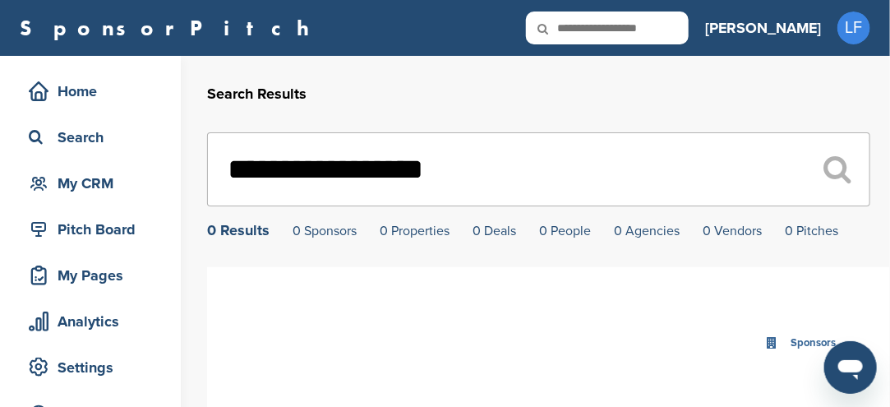
click at [689, 30] on input "text" at bounding box center [607, 28] width 163 height 33
type input "**********"
click at [559, 168] on input "**********" at bounding box center [539, 169] width 664 height 74
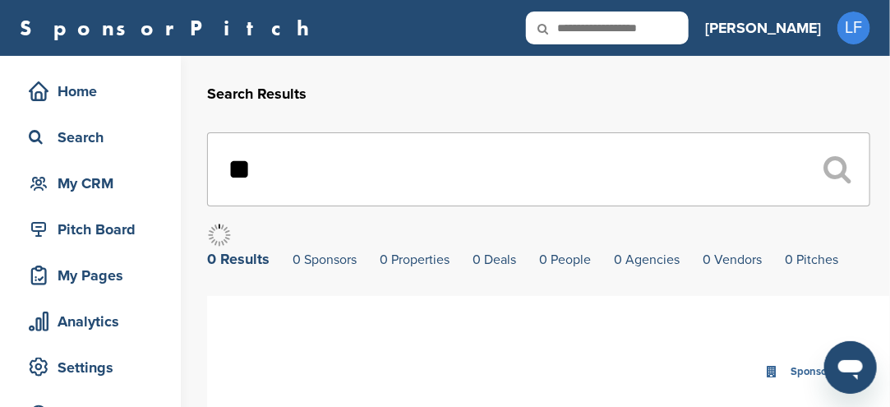
type input "*"
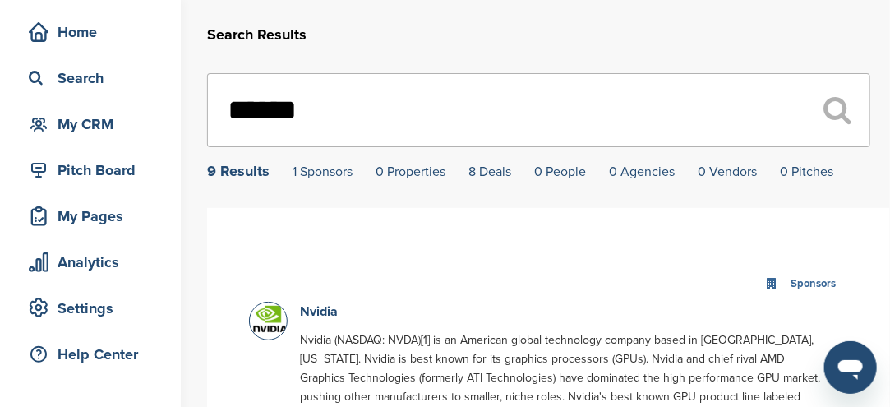
scroll to position [164, 0]
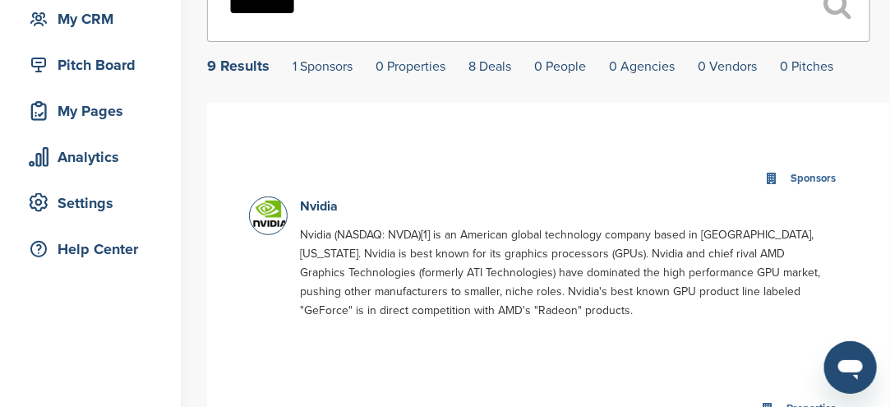
type input "******"
click at [271, 220] on img at bounding box center [270, 213] width 41 height 33
click at [273, 220] on img at bounding box center [270, 213] width 41 height 33
click at [316, 210] on link "Nvidia" at bounding box center [319, 206] width 38 height 16
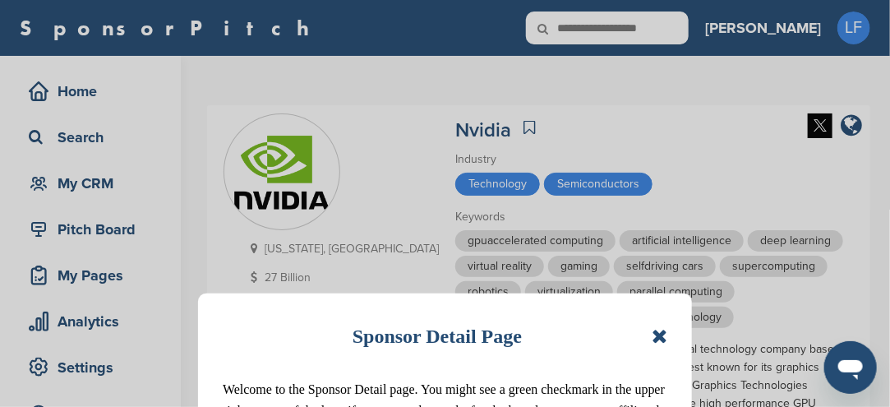
click at [662, 330] on icon at bounding box center [660, 336] width 16 height 20
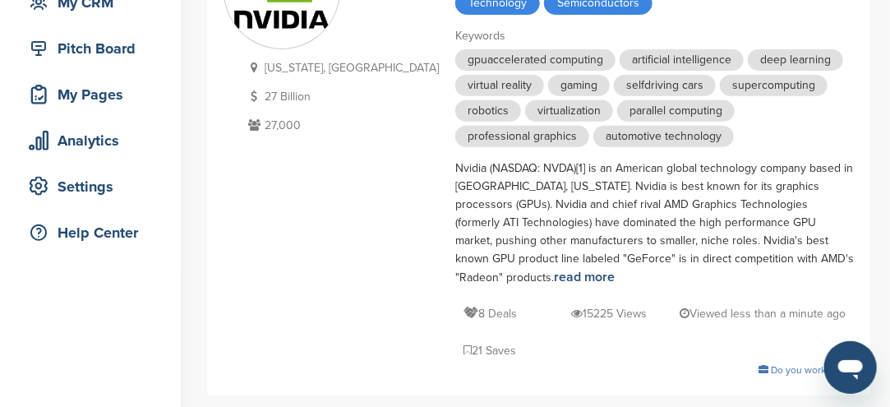
scroll to position [247, 0]
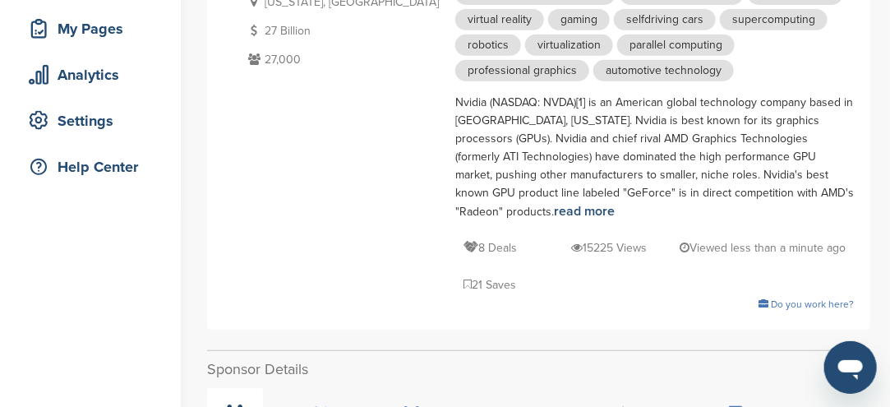
click at [238, 405] on icon at bounding box center [235, 413] width 17 height 16
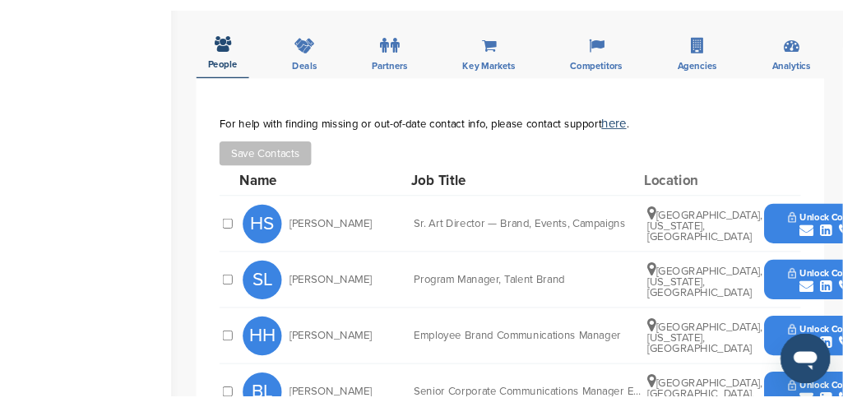
scroll to position [658, 0]
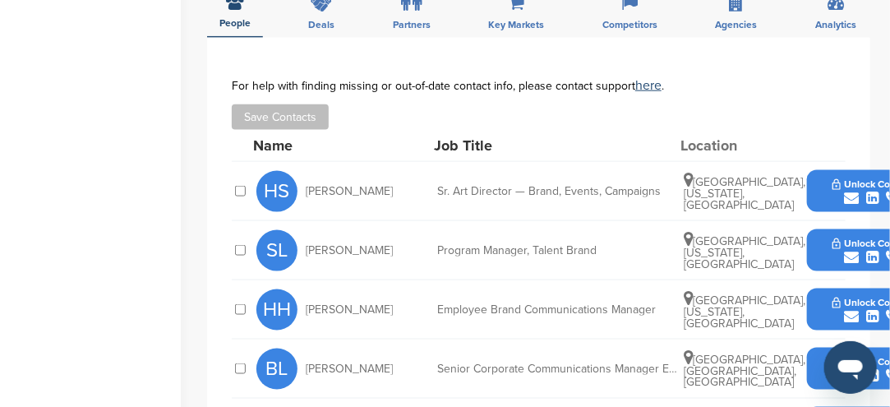
click at [851, 191] on icon "submit" at bounding box center [851, 198] width 15 height 15
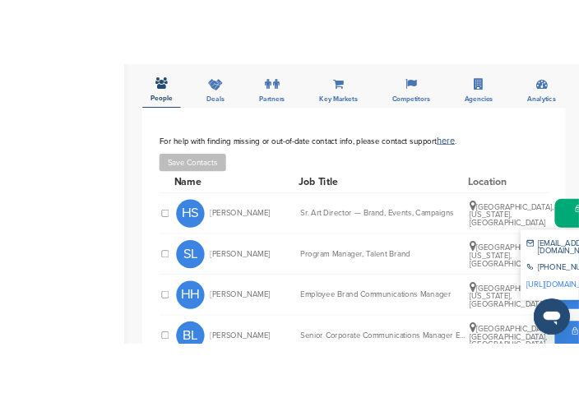
scroll to position [720, 0]
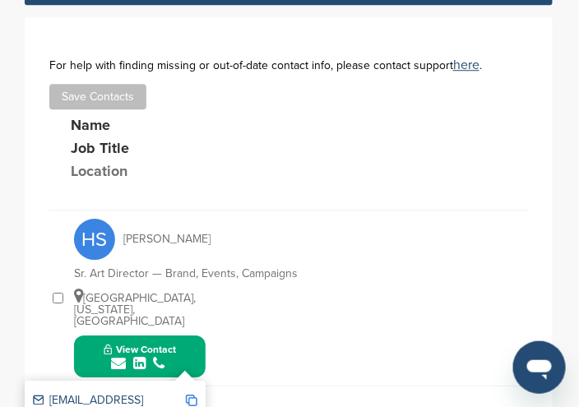
click at [192, 395] on img at bounding box center [192, 401] width 12 height 12
click at [195, 395] on img at bounding box center [192, 401] width 12 height 12
click at [203, 321] on span "Copied!" at bounding box center [204, 322] width 36 height 16
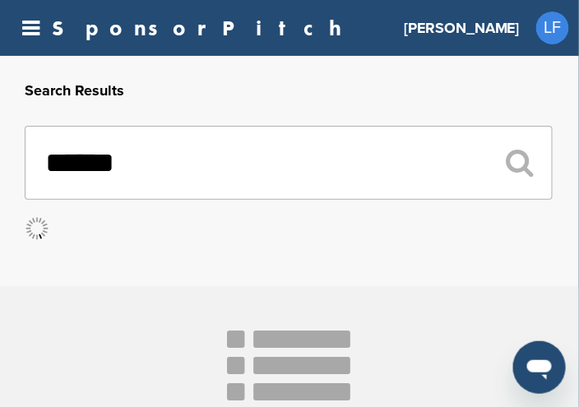
click at [142, 171] on input "******" at bounding box center [289, 163] width 528 height 74
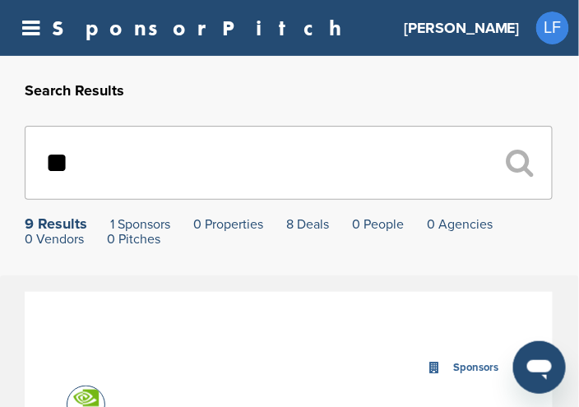
type input "*"
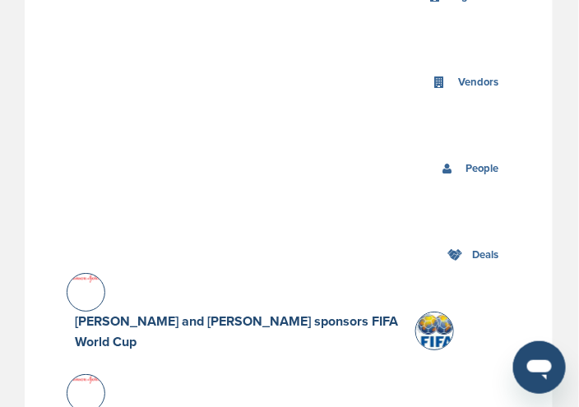
scroll to position [822, 0]
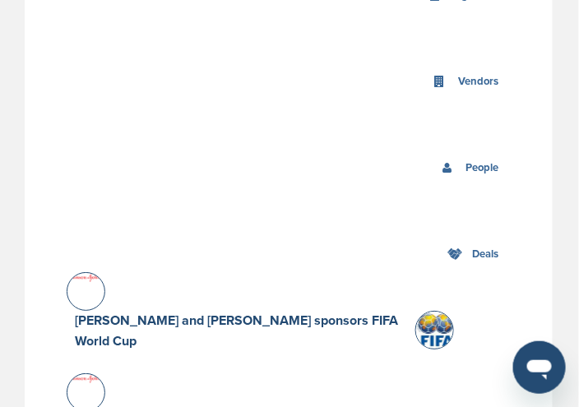
type input "**********"
click at [83, 274] on div at bounding box center [86, 291] width 39 height 39
click at [95, 272] on div at bounding box center [86, 291] width 39 height 39
click at [92, 272] on div at bounding box center [86, 291] width 39 height 39
click at [90, 272] on div at bounding box center [86, 291] width 39 height 39
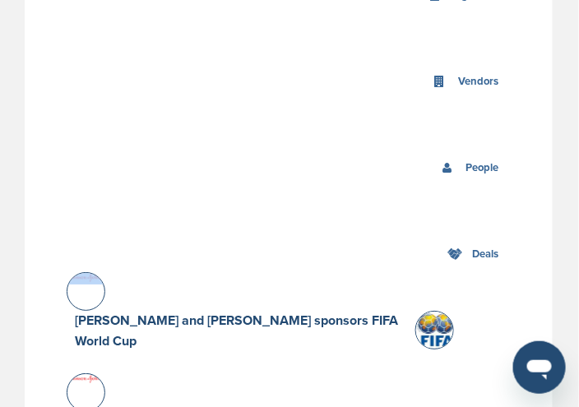
click at [431, 312] on img at bounding box center [436, 330] width 41 height 36
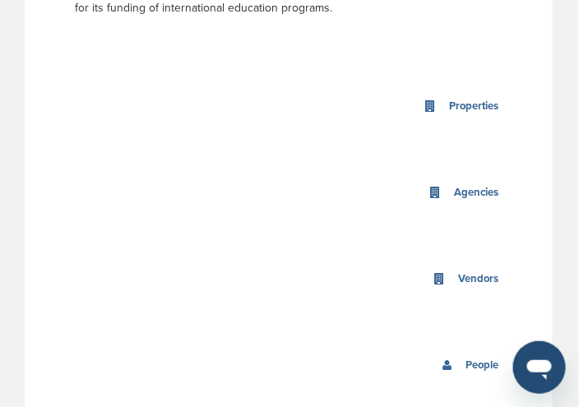
scroll to position [658, 0]
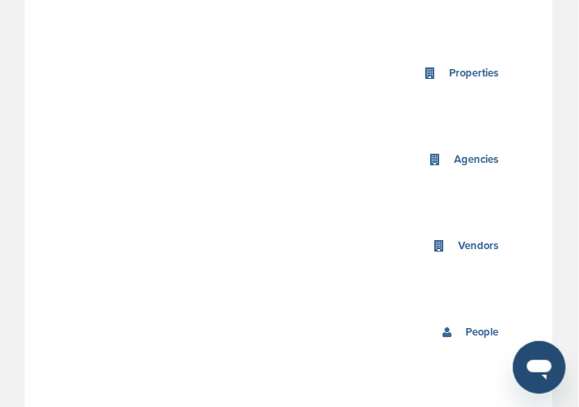
drag, startPoint x: 444, startPoint y: 312, endPoint x: 431, endPoint y: 312, distance: 13.2
click at [439, 315] on div "People" at bounding box center [289, 332] width 444 height 35
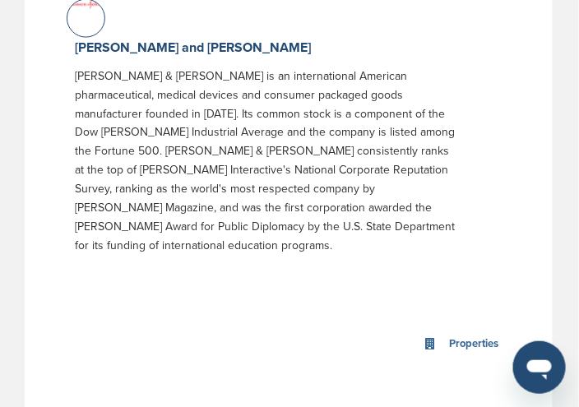
scroll to position [329, 0]
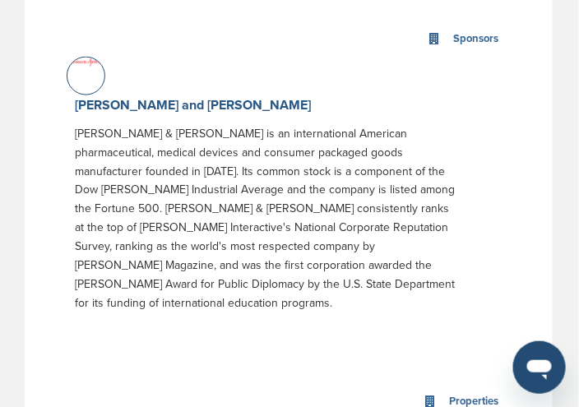
click at [131, 105] on link "[PERSON_NAME] and [PERSON_NAME]" at bounding box center [193, 105] width 236 height 16
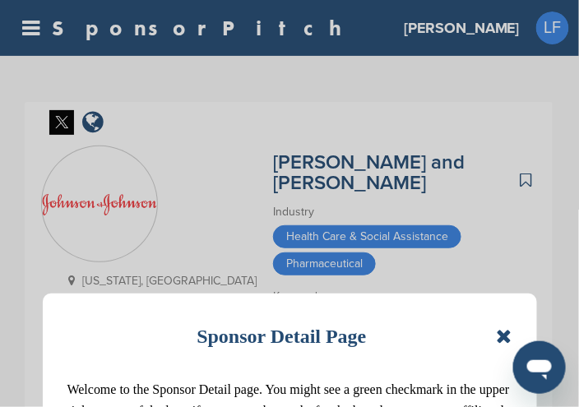
click at [501, 336] on icon at bounding box center [504, 336] width 16 height 20
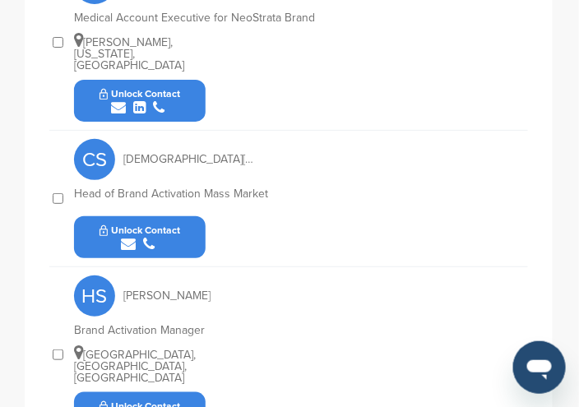
scroll to position [987, 0]
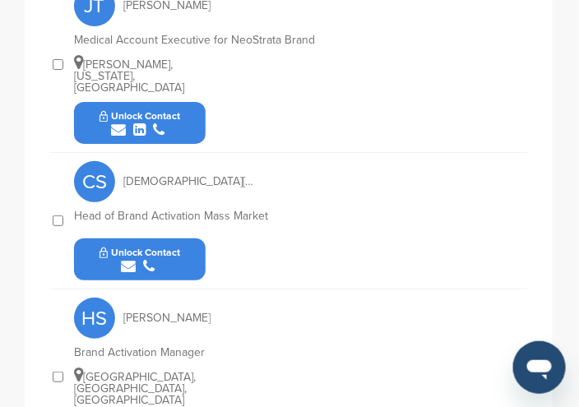
click at [132, 259] on icon "submit" at bounding box center [128, 266] width 15 height 15
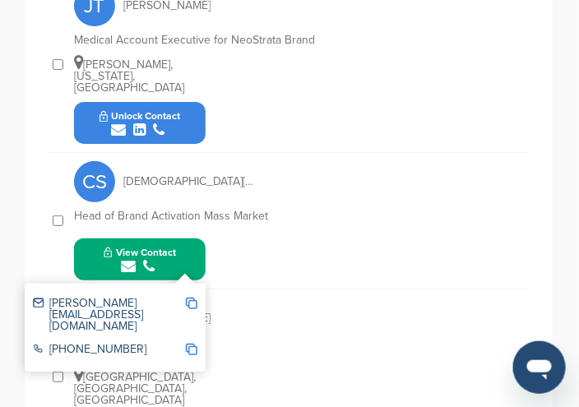
click at [193, 298] on img at bounding box center [192, 304] width 12 height 12
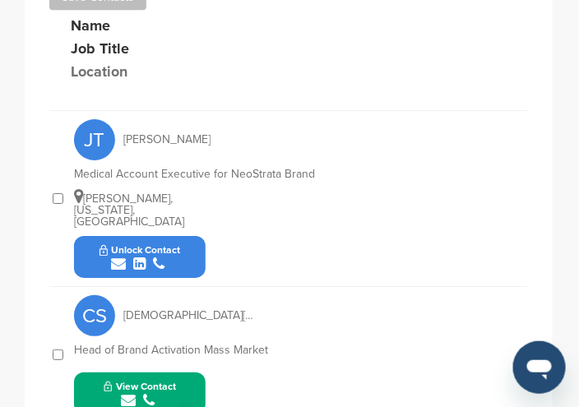
scroll to position [822, 0]
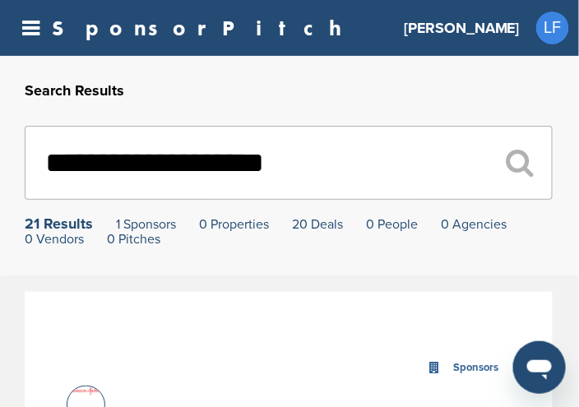
click at [365, 169] on input "**********" at bounding box center [289, 163] width 528 height 74
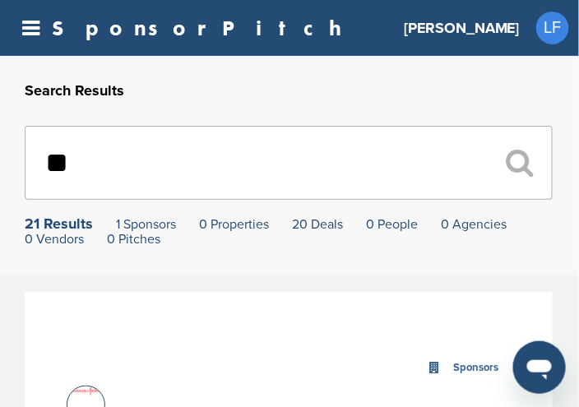
type input "*"
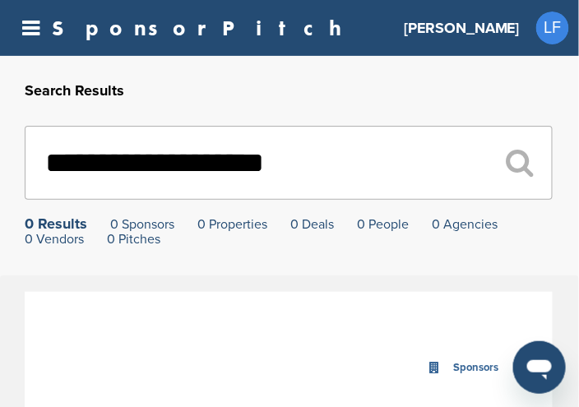
click at [113, 168] on input "**********" at bounding box center [289, 163] width 528 height 74
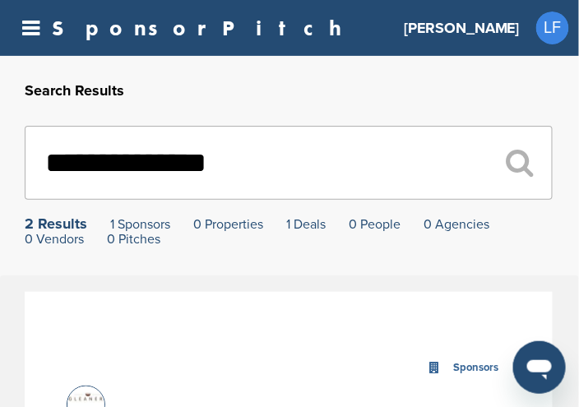
click at [150, 164] on input "**********" at bounding box center [289, 163] width 528 height 74
click at [261, 167] on input "**********" at bounding box center [289, 163] width 528 height 74
type input "*"
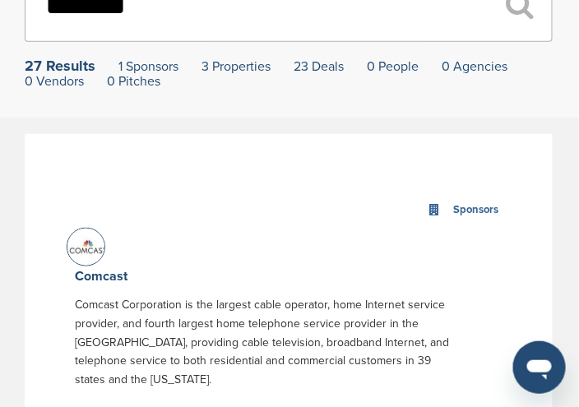
scroll to position [164, 0]
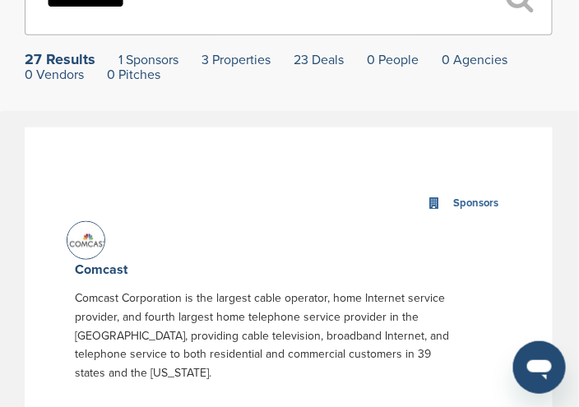
type input "*******"
click at [82, 249] on img at bounding box center [87, 242] width 41 height 41
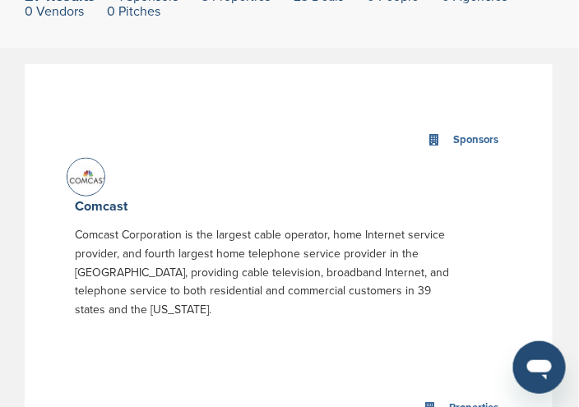
scroll to position [247, 0]
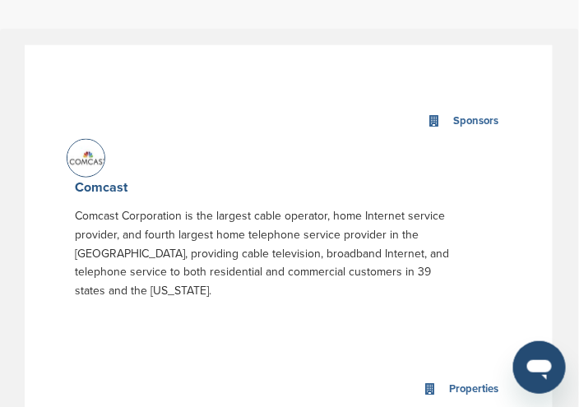
click at [94, 185] on link "Comcast" at bounding box center [101, 187] width 53 height 16
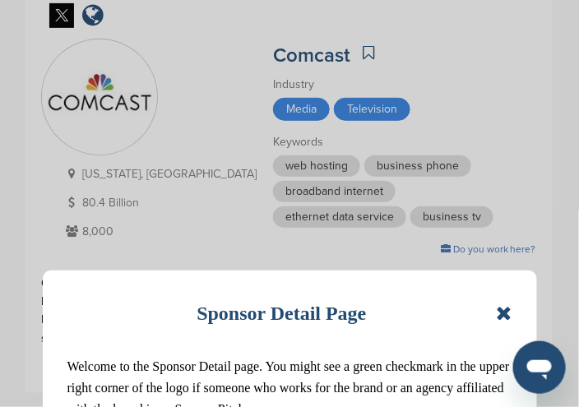
scroll to position [164, 0]
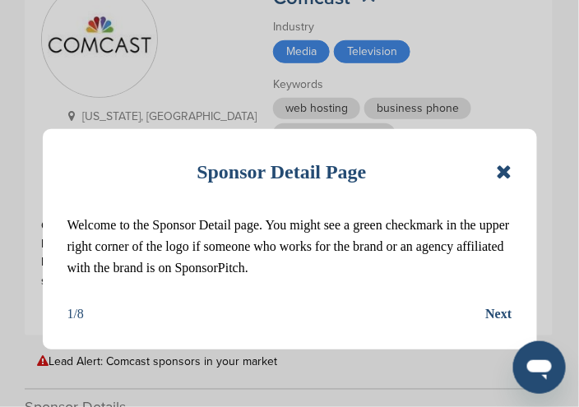
click at [510, 175] on icon at bounding box center [504, 172] width 16 height 20
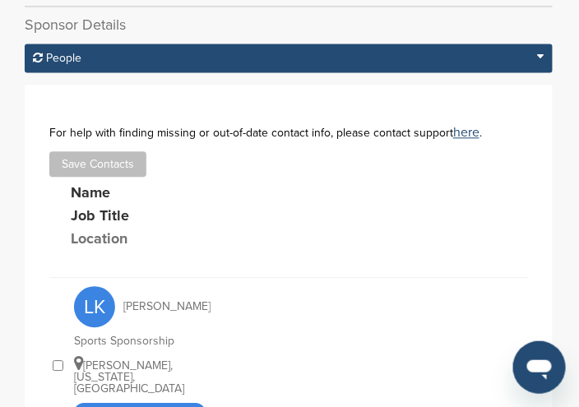
scroll to position [576, 0]
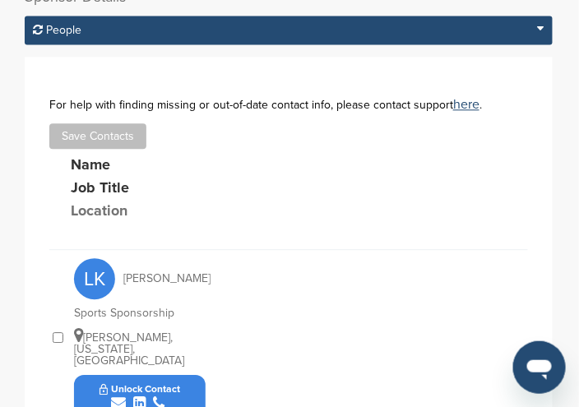
click at [122, 395] on icon "submit" at bounding box center [118, 402] width 15 height 15
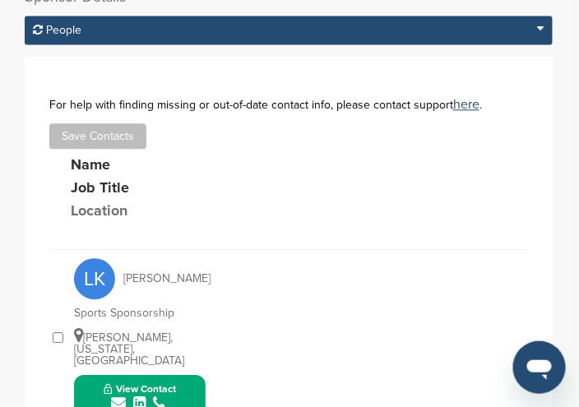
click at [192, 376] on button "View Contact" at bounding box center [140, 396] width 112 height 49
click at [113, 395] on icon "submit" at bounding box center [118, 402] width 15 height 15
drag, startPoint x: 187, startPoint y: 373, endPoint x: 113, endPoint y: 373, distance: 73.2
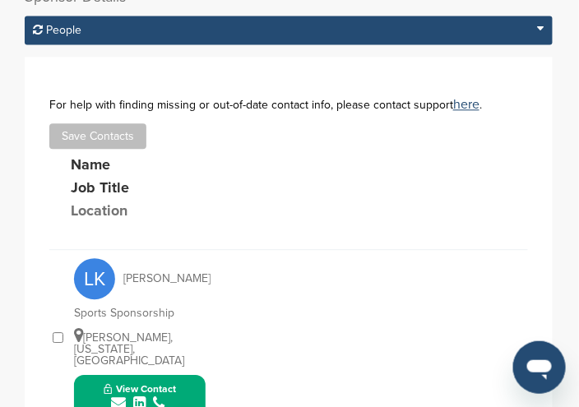
click at [113, 395] on icon "submit" at bounding box center [118, 402] width 15 height 15
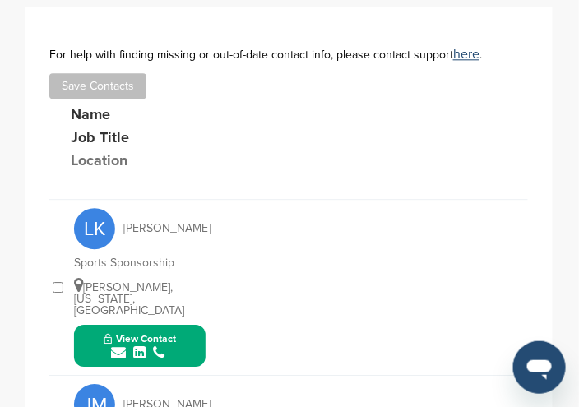
scroll to position [658, 0]
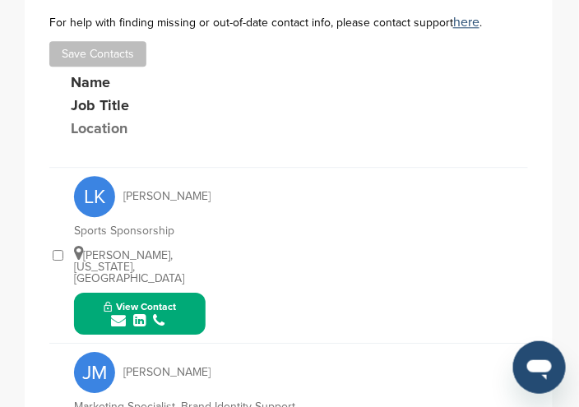
click at [123, 313] on icon "submit" at bounding box center [118, 320] width 15 height 15
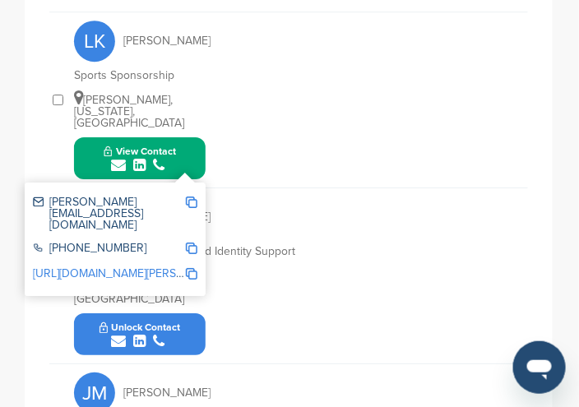
scroll to position [822, 0]
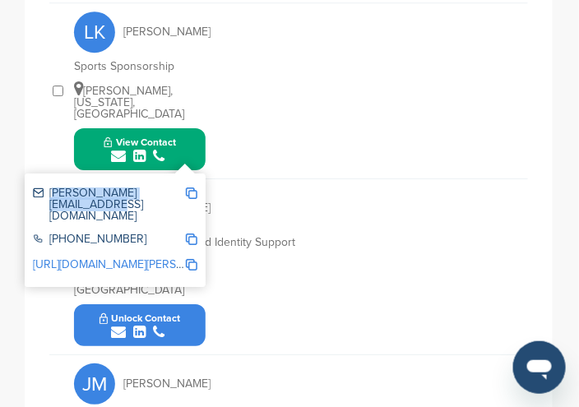
drag, startPoint x: 50, startPoint y: 166, endPoint x: 185, endPoint y: 177, distance: 135.3
click at [185, 182] on div "larry_koerwer@comcast.com" at bounding box center [115, 205] width 164 height 46
click at [194, 187] on img at bounding box center [192, 193] width 12 height 12
copy div "larry_koerwer@comcast.co"
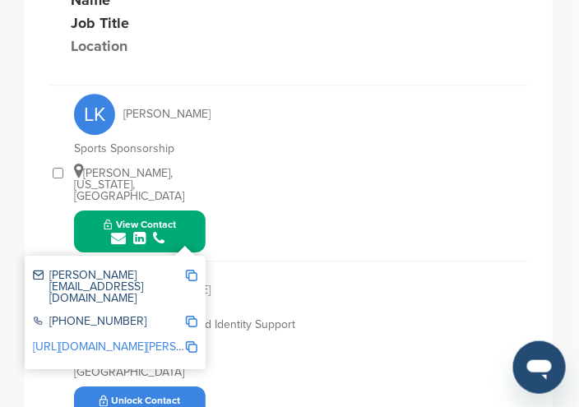
scroll to position [658, 0]
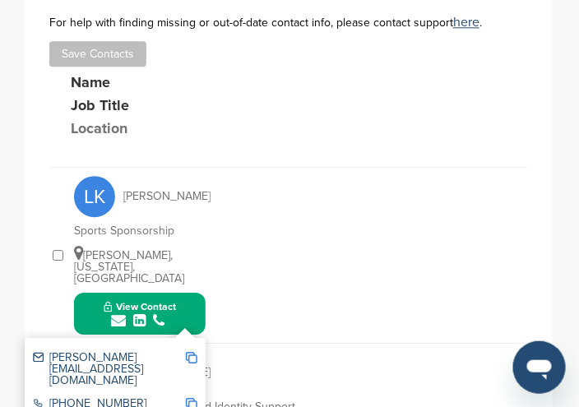
click at [397, 250] on div "LK Larry Koerwer Sports Sponsorship Bryn Athyn, Pennsylvania, United States Vie…" at bounding box center [301, 255] width 454 height 175
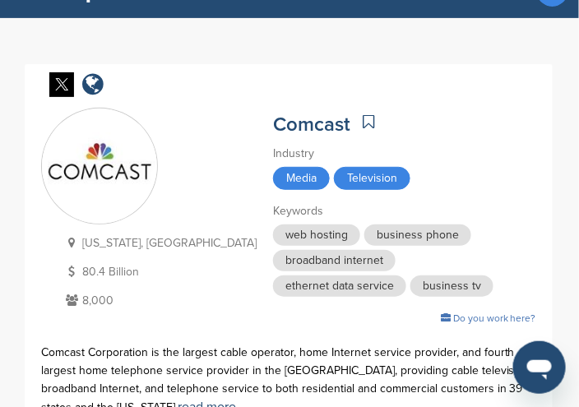
scroll to position [0, 0]
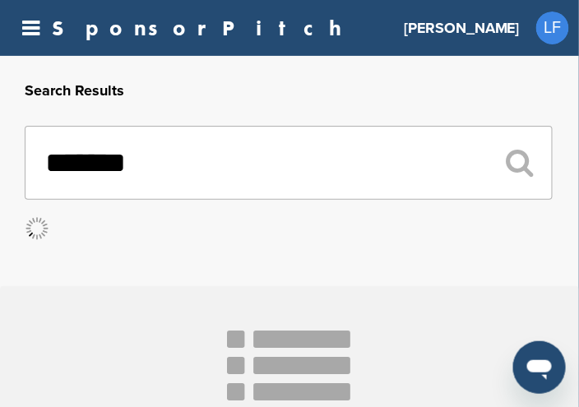
click at [178, 173] on input "*******" at bounding box center [289, 163] width 528 height 74
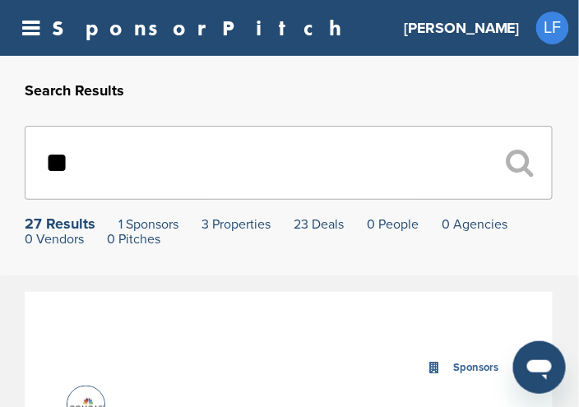
type input "*"
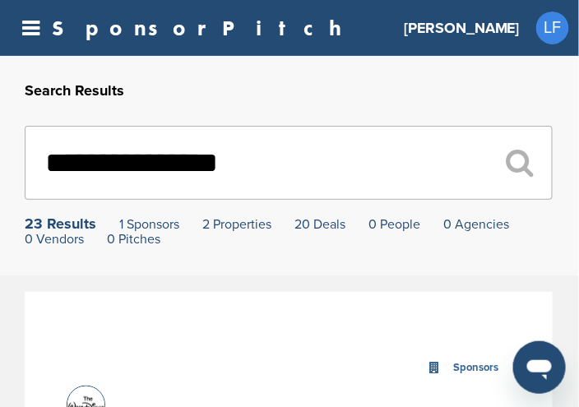
type input "**********"
click at [54, 225] on div "23 Results" at bounding box center [61, 223] width 72 height 15
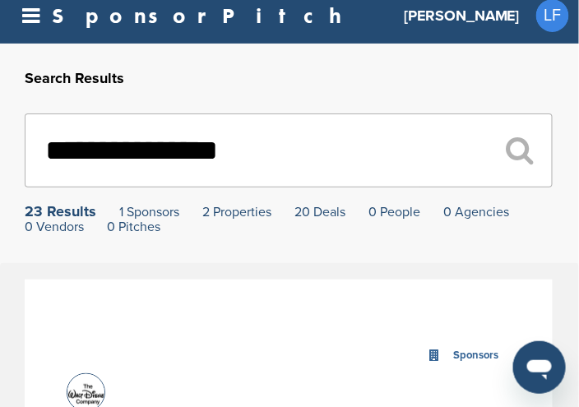
scroll to position [82, 0]
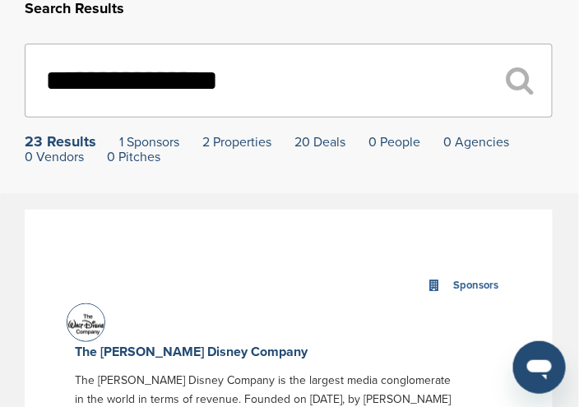
click at [94, 323] on img at bounding box center [87, 324] width 41 height 41
click at [160, 359] on link "The [PERSON_NAME] Disney Company" at bounding box center [191, 352] width 233 height 16
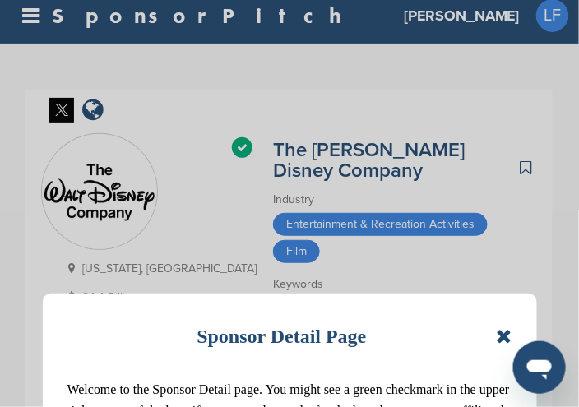
scroll to position [82, 0]
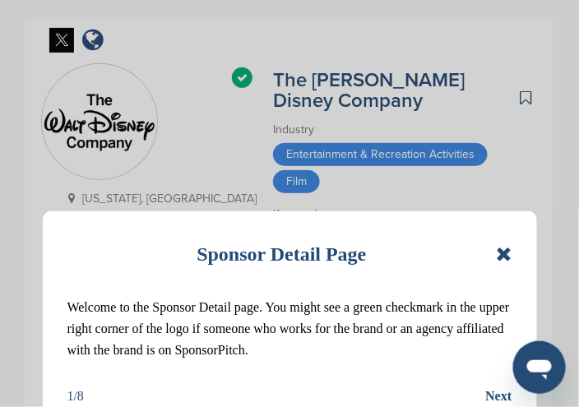
click at [500, 252] on icon at bounding box center [504, 254] width 16 height 20
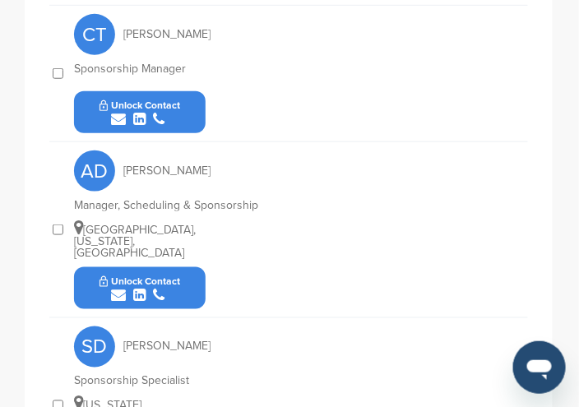
scroll to position [1233, 0]
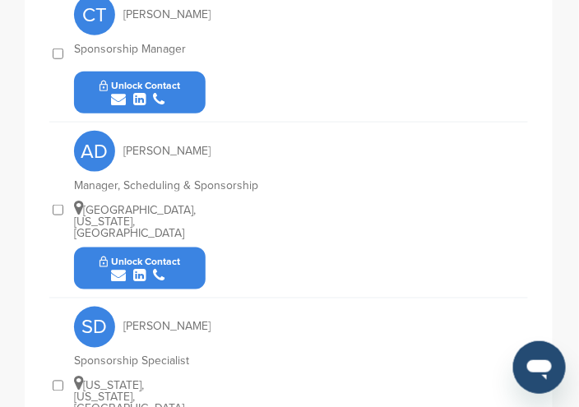
drag, startPoint x: 132, startPoint y: 280, endPoint x: 113, endPoint y: 285, distance: 19.8
drag, startPoint x: 120, startPoint y: 284, endPoint x: 41, endPoint y: 264, distance: 81.4
drag, startPoint x: 122, startPoint y: 285, endPoint x: 39, endPoint y: 244, distance: 91.9
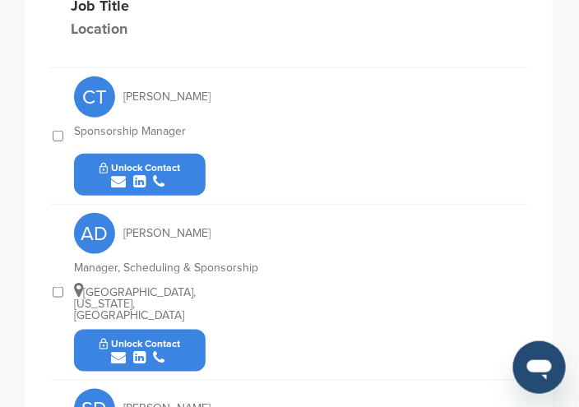
click at [123, 350] on icon "submit" at bounding box center [118, 357] width 15 height 15
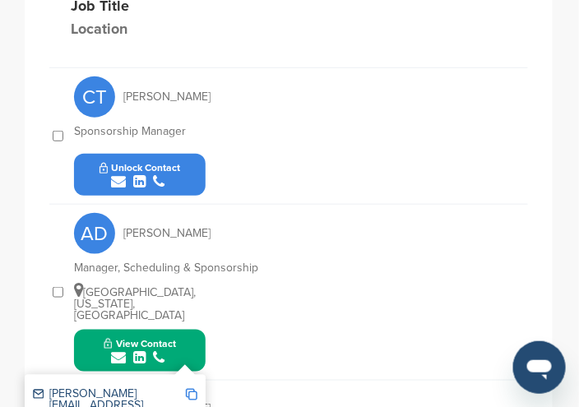
click at [190, 389] on img at bounding box center [192, 395] width 12 height 12
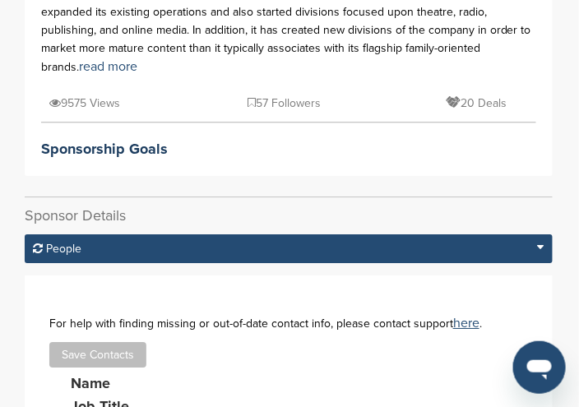
scroll to position [658, 0]
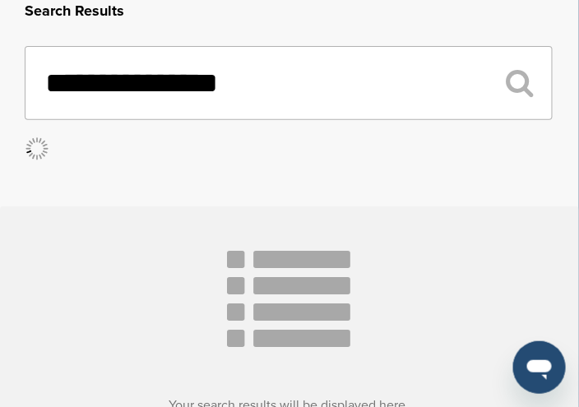
click at [275, 89] on input "**********" at bounding box center [289, 83] width 528 height 74
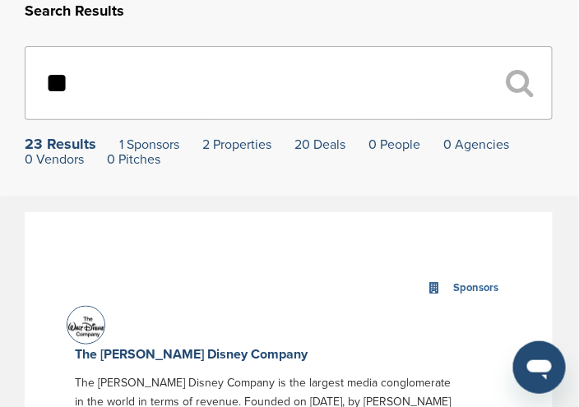
type input "*"
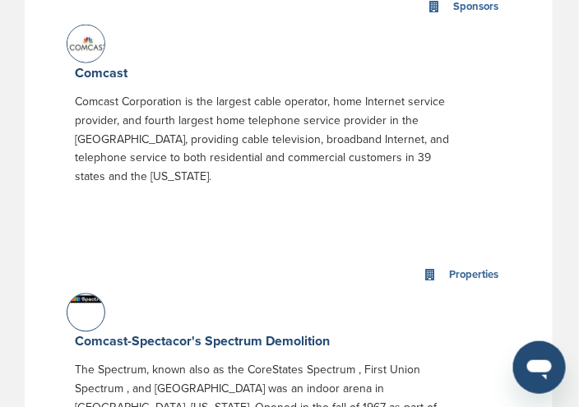
scroll to position [244, 0]
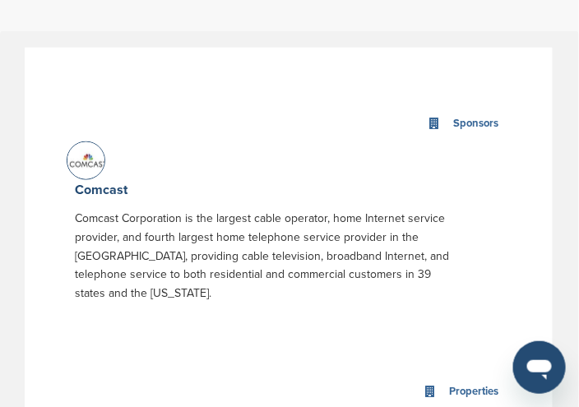
type input "*******"
click at [80, 161] on img at bounding box center [87, 162] width 41 height 41
click at [81, 163] on img at bounding box center [87, 162] width 41 height 41
click at [106, 184] on link "Comcast" at bounding box center [101, 190] width 53 height 16
click at [107, 189] on link "Comcast" at bounding box center [101, 190] width 53 height 16
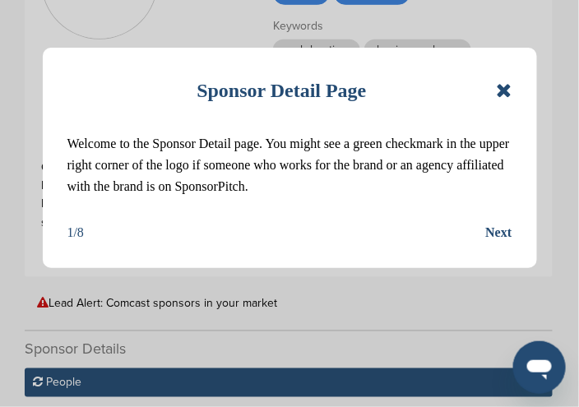
scroll to position [164, 0]
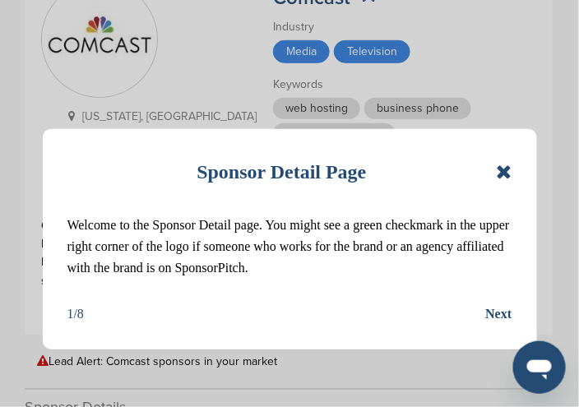
click at [508, 174] on icon at bounding box center [504, 172] width 16 height 20
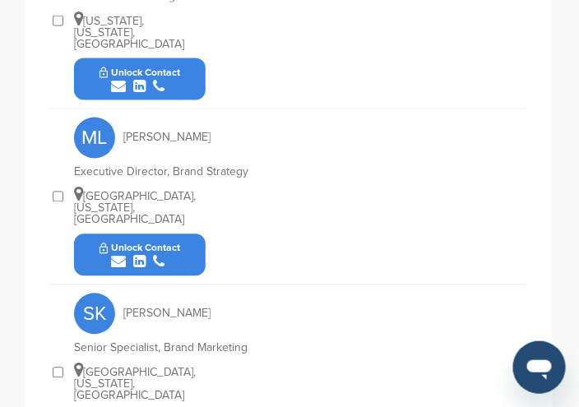
scroll to position [1398, 0]
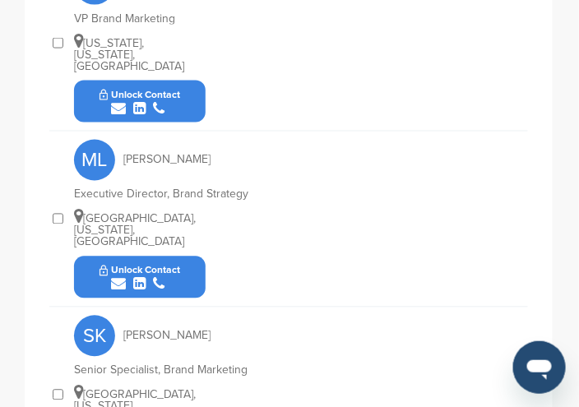
click at [121, 277] on icon "submit" at bounding box center [118, 284] width 15 height 15
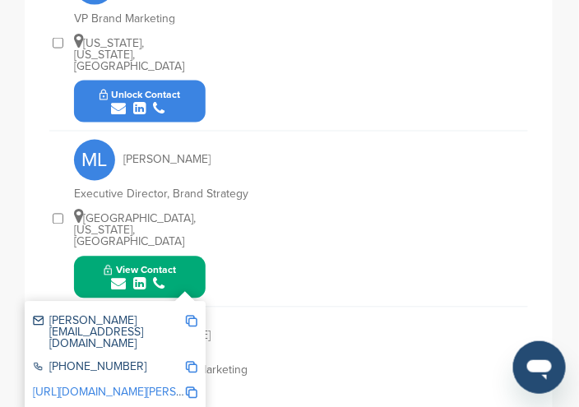
click at [191, 316] on img at bounding box center [192, 322] width 12 height 12
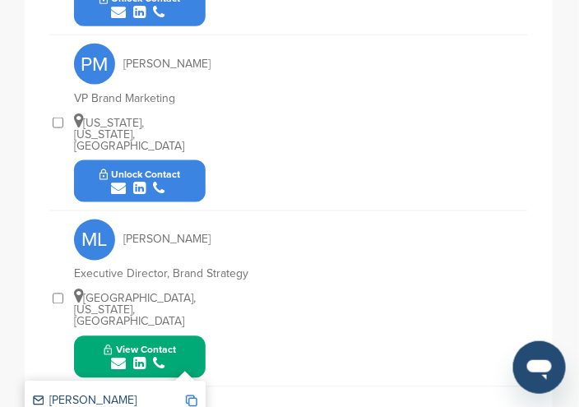
scroll to position [1233, 0]
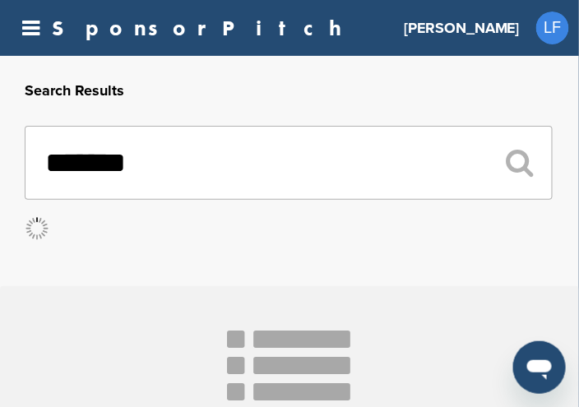
click at [159, 161] on input "*******" at bounding box center [289, 163] width 528 height 74
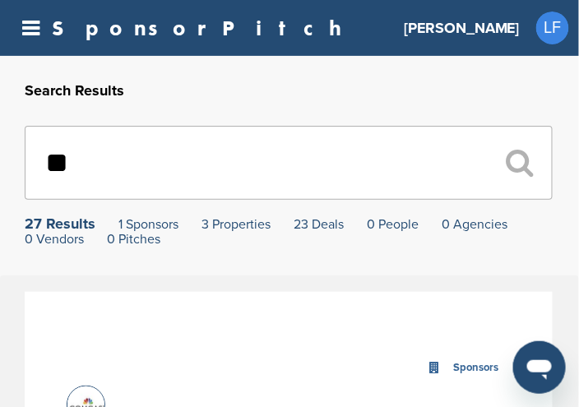
type input "*"
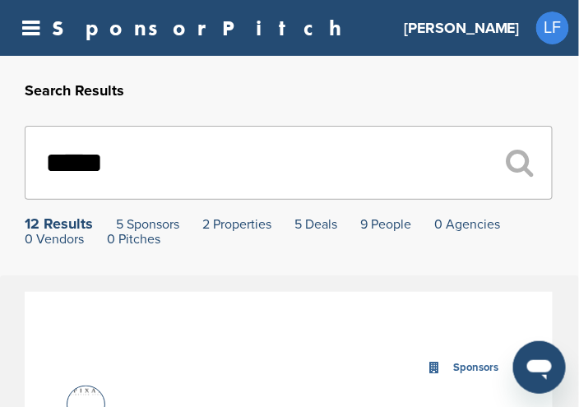
type input "*****"
click at [58, 229] on div "12 Results" at bounding box center [59, 223] width 68 height 15
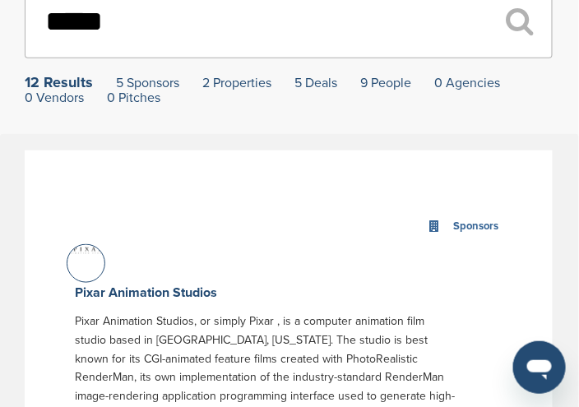
scroll to position [164, 0]
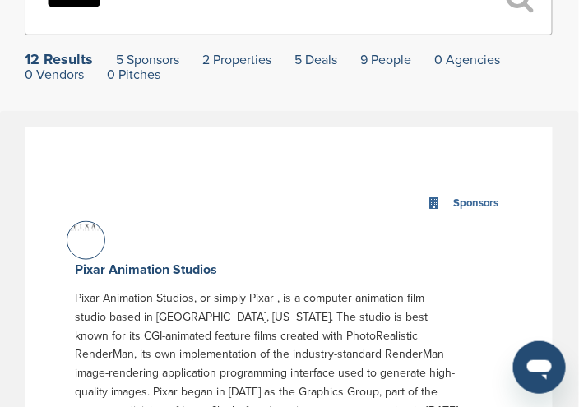
click at [84, 247] on div at bounding box center [86, 240] width 39 height 39
click at [141, 272] on link "Pixar Animation Studios" at bounding box center [146, 269] width 142 height 16
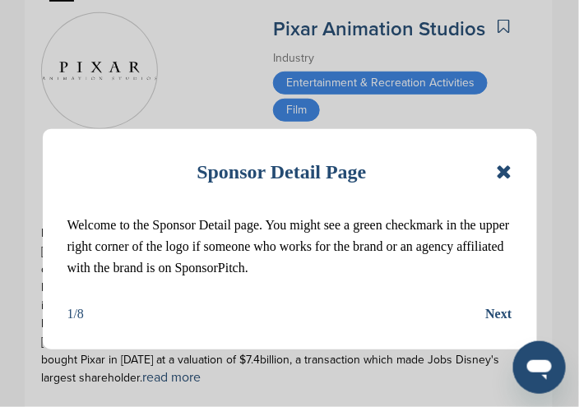
scroll to position [164, 0]
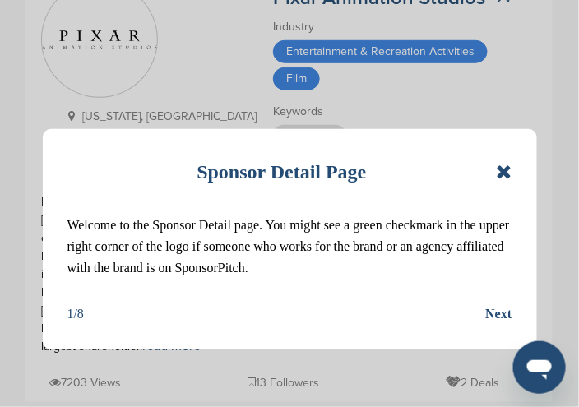
click at [503, 178] on icon at bounding box center [504, 172] width 16 height 20
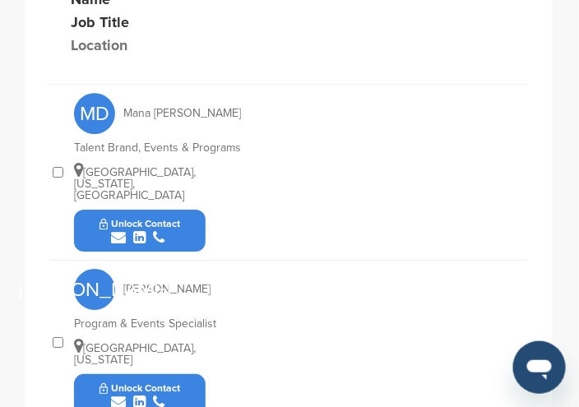
scroll to position [740, 0]
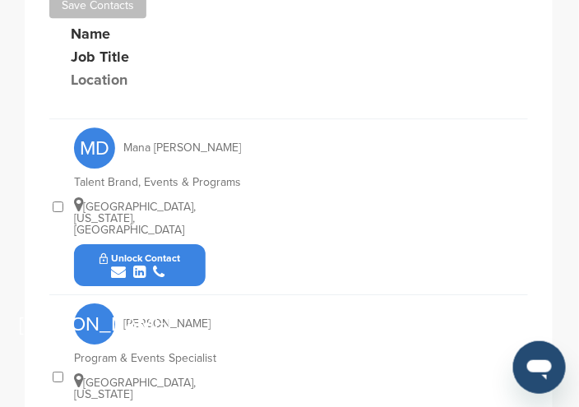
click at [119, 265] on icon "submit" at bounding box center [118, 272] width 15 height 15
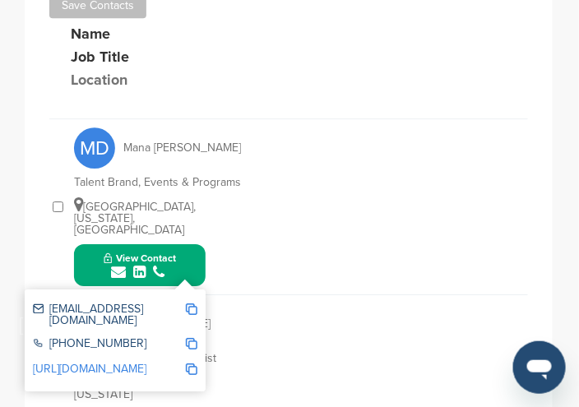
click at [190, 303] on img at bounding box center [192, 309] width 12 height 12
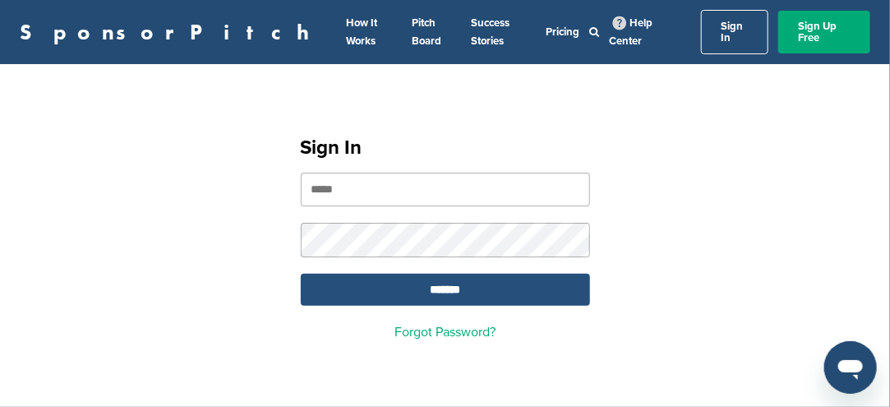
type input "**********"
click at [438, 280] on input "*******" at bounding box center [445, 290] width 289 height 32
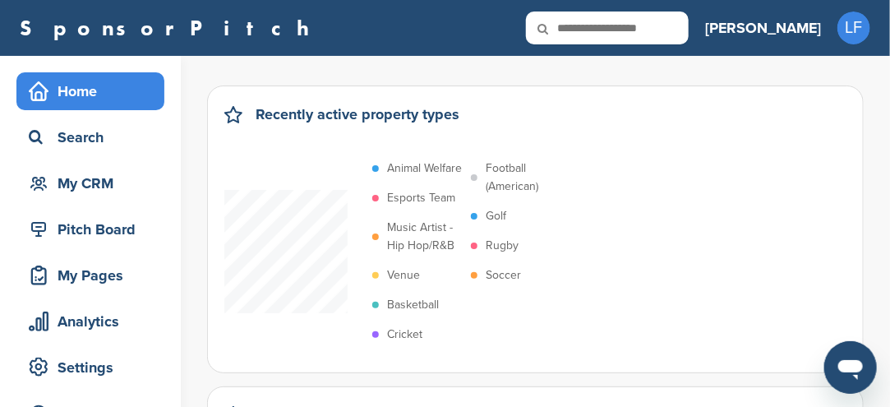
click at [689, 27] on input "text" at bounding box center [607, 28] width 163 height 33
type input "*****"
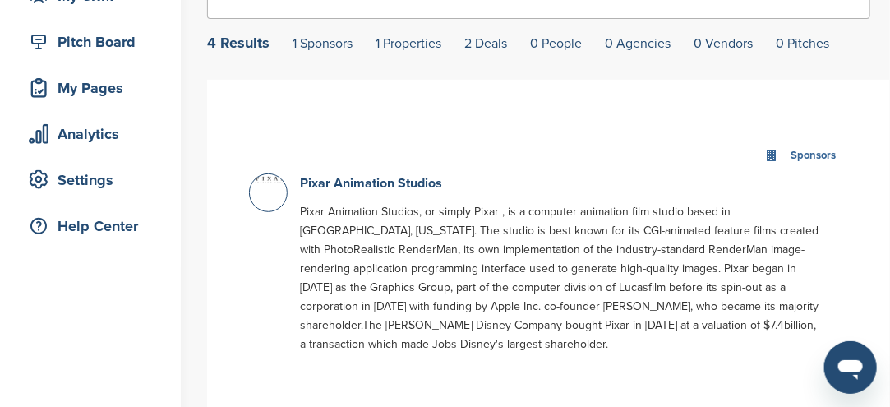
scroll to position [164, 0]
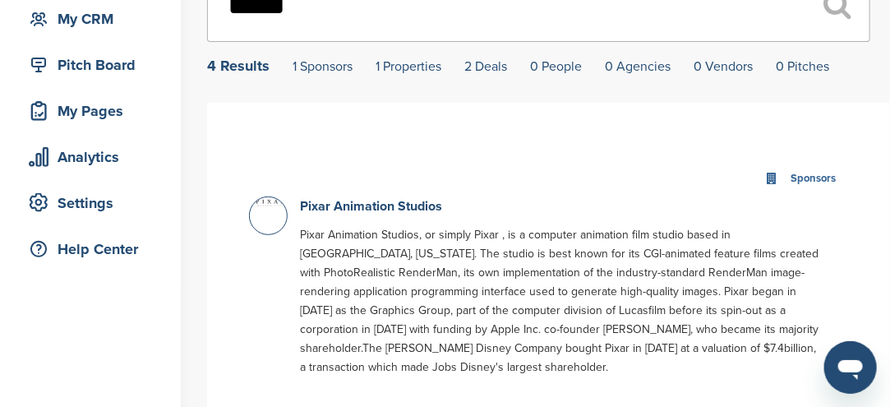
click at [265, 215] on div at bounding box center [268, 216] width 39 height 39
drag, startPoint x: 382, startPoint y: 209, endPoint x: 376, endPoint y: 200, distance: 11.2
click at [381, 208] on link "Pixar Animation Studios" at bounding box center [371, 206] width 142 height 16
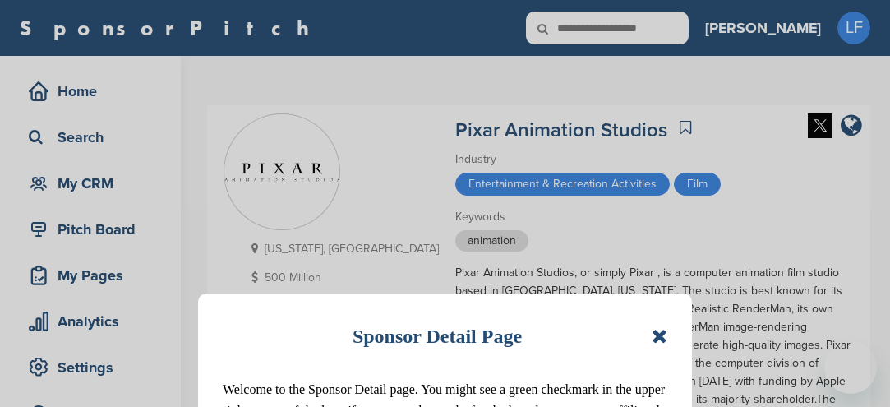
click at [374, 210] on div "Sponsor Detail Page Welcome to the Sponsor Detail page. You might see a green c…" at bounding box center [445, 203] width 890 height 407
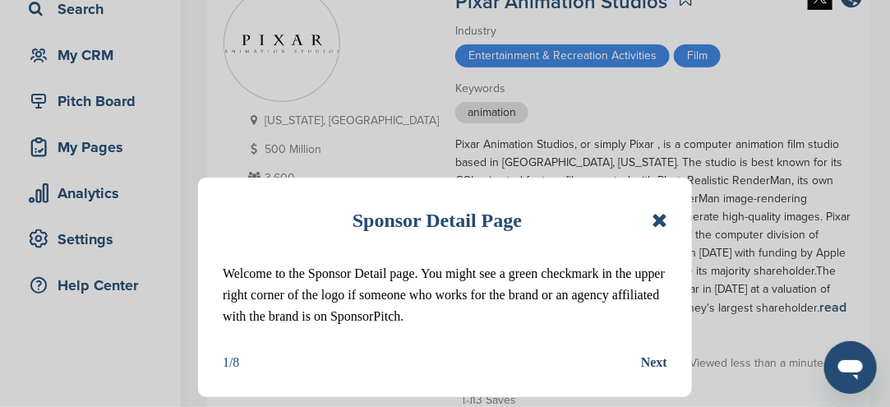
scroll to position [164, 0]
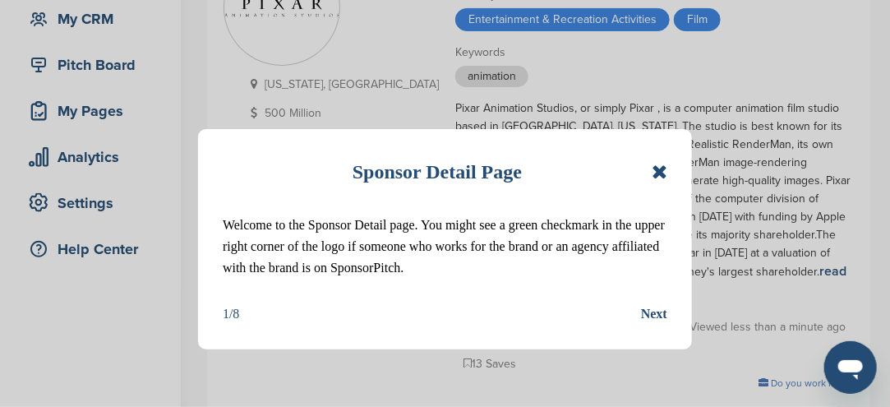
click at [662, 173] on icon at bounding box center [660, 172] width 16 height 20
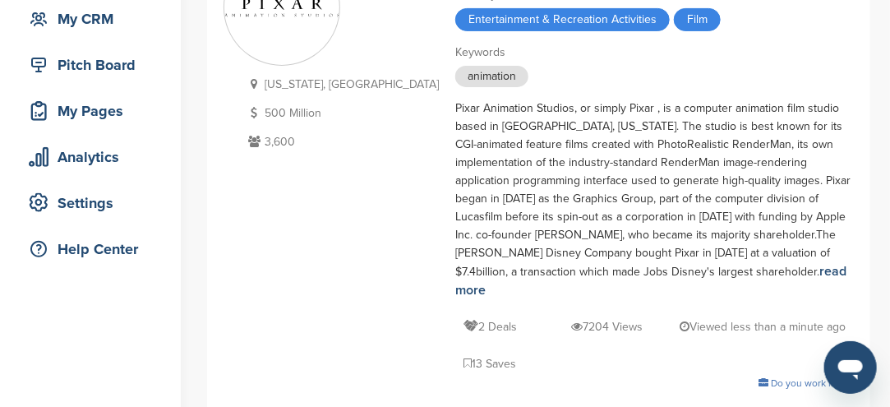
scroll to position [247, 0]
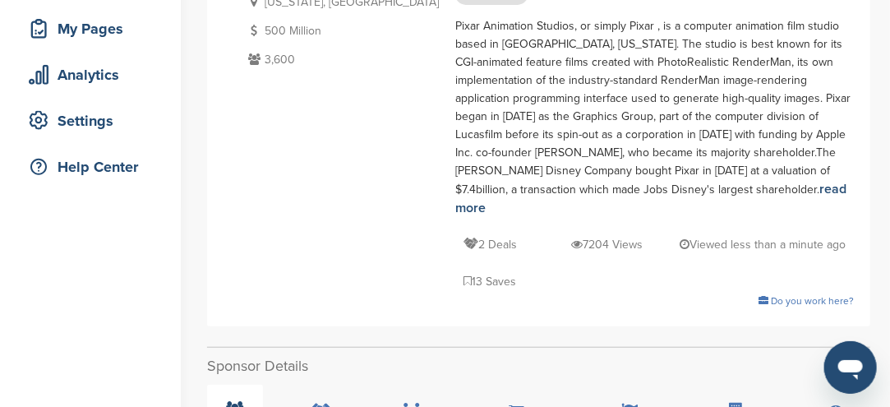
click at [237, 401] on icon at bounding box center [235, 409] width 17 height 16
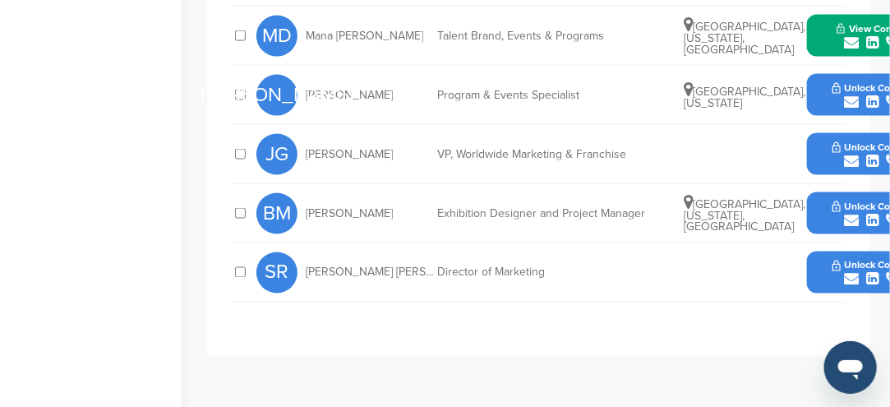
scroll to position [822, 0]
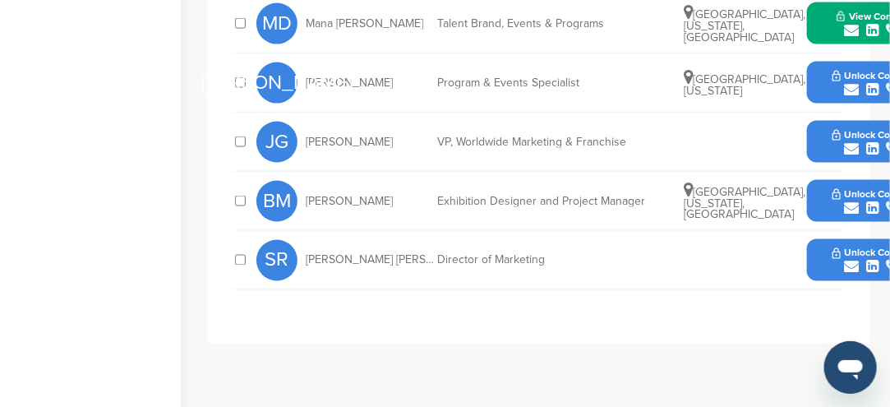
click at [282, 240] on span "SR" at bounding box center [277, 260] width 41 height 41
click at [281, 240] on span "SR" at bounding box center [277, 260] width 41 height 41
click at [331, 255] on span "[PERSON_NAME] [PERSON_NAME]" at bounding box center [372, 261] width 132 height 12
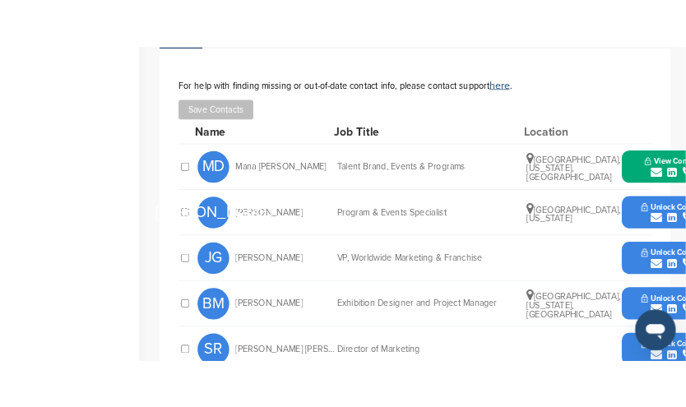
scroll to position [658, 0]
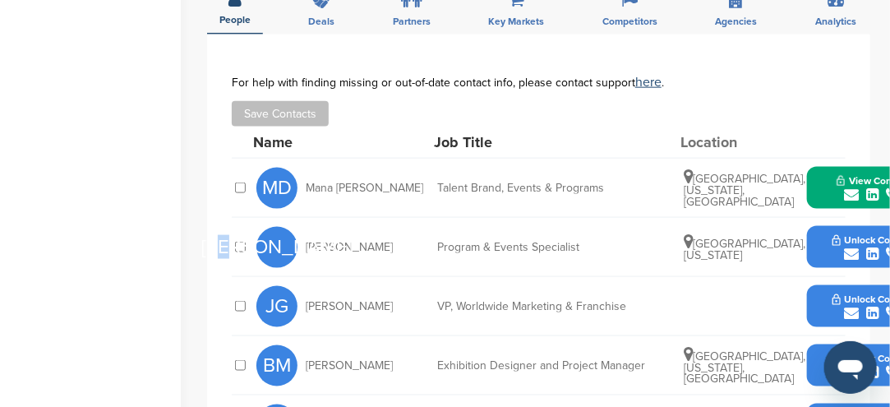
click at [282, 227] on span "[PERSON_NAME]" at bounding box center [277, 247] width 41 height 41
click at [849, 247] on icon "submit" at bounding box center [851, 254] width 15 height 15
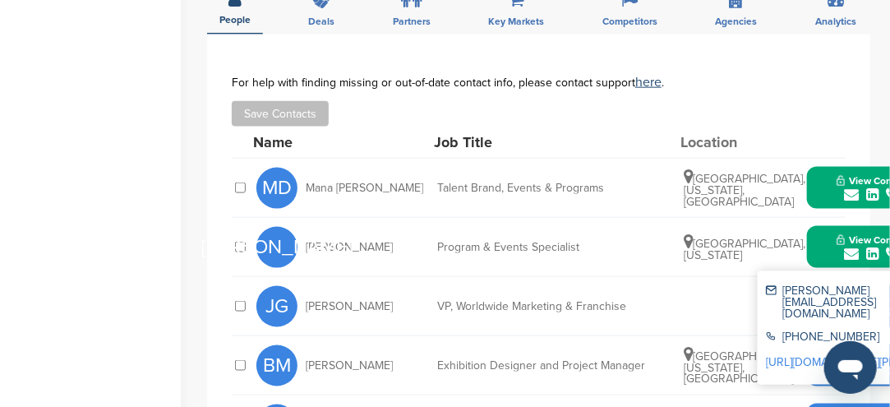
click at [874, 285] on div "[PERSON_NAME][EMAIL_ADDRESS][DOMAIN_NAME]" at bounding box center [842, 302] width 152 height 35
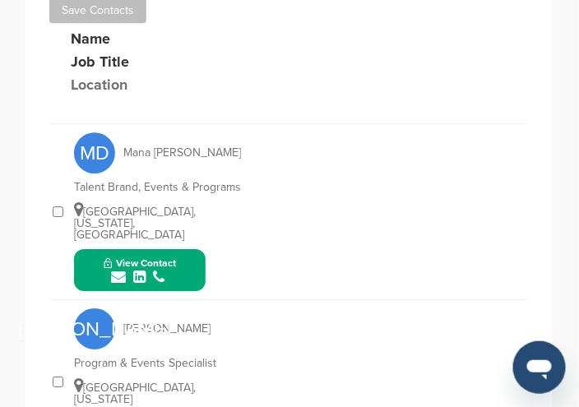
scroll to position [758, 0]
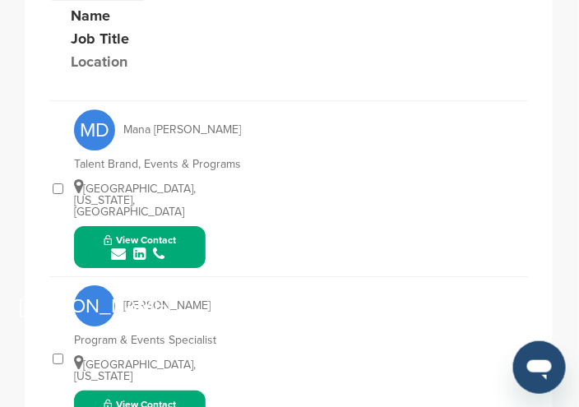
click at [145, 300] on span "[PERSON_NAME]" at bounding box center [166, 306] width 87 height 12
drag, startPoint x: 169, startPoint y: 384, endPoint x: 110, endPoint y: 387, distance: 59.3
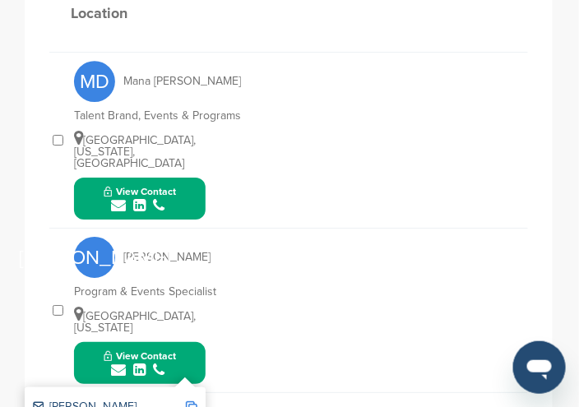
scroll to position [840, 0]
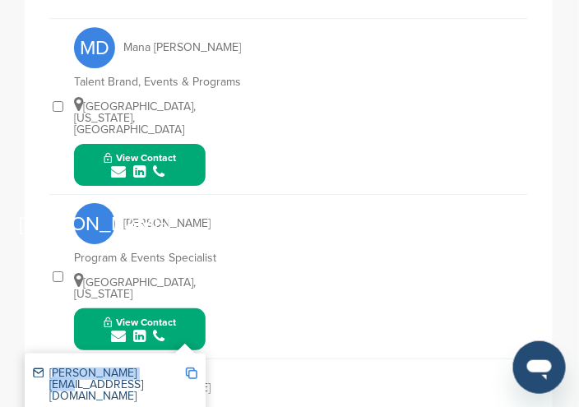
drag, startPoint x: 49, startPoint y: 340, endPoint x: 145, endPoint y: 344, distance: 95.5
click at [145, 368] on div "[PERSON_NAME][EMAIL_ADDRESS][DOMAIN_NAME]" at bounding box center [109, 385] width 152 height 35
copy div "[PERSON_NAME][EMAIL_ADDRESS][DOMAIN_NAME]"
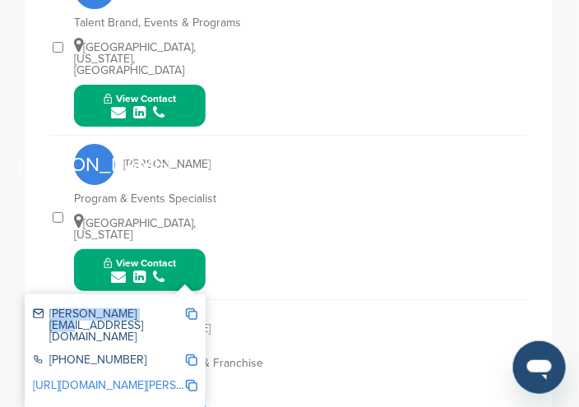
scroll to position [922, 0]
